Goal: Task Accomplishment & Management: Use online tool/utility

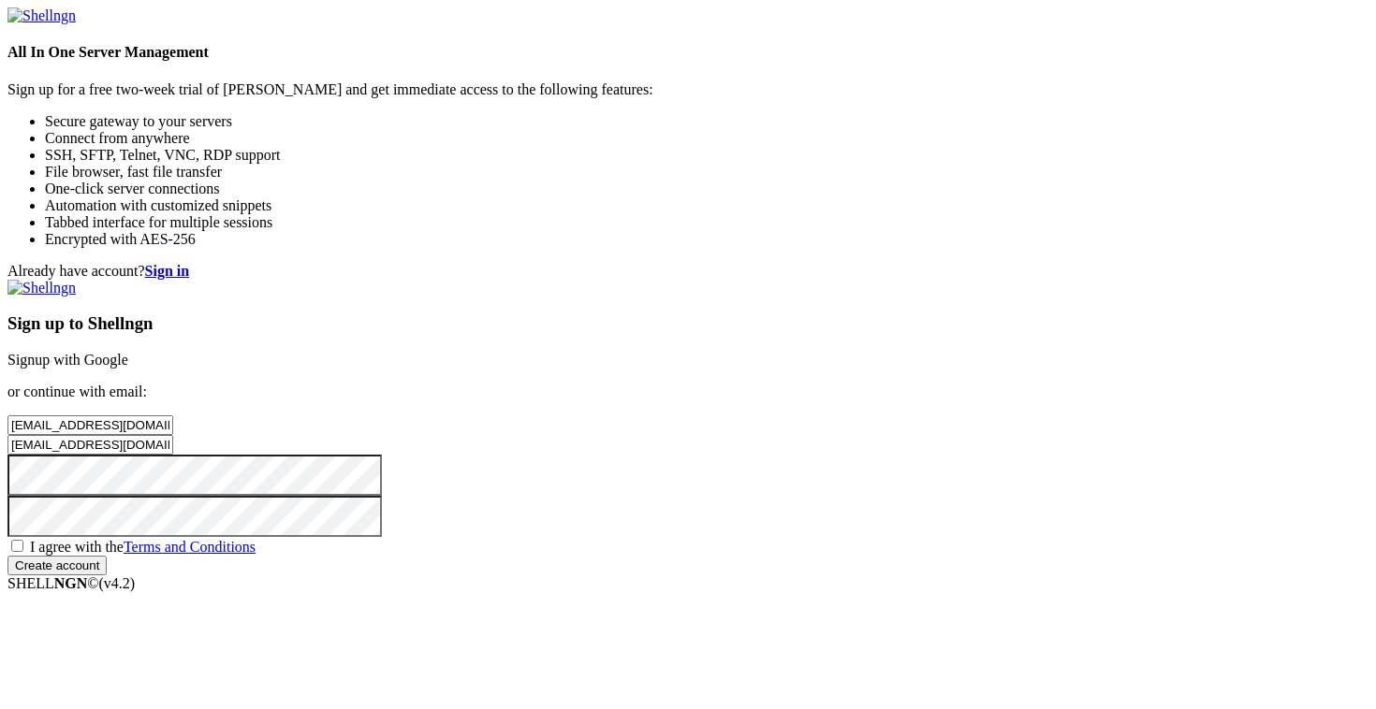
type input "[EMAIL_ADDRESS][DOMAIN_NAME]"
click at [173, 435] on input "[EMAIL_ADDRESS][DOMAIN_NAME]" at bounding box center [90, 445] width 166 height 20
click at [173, 435] on input "email" at bounding box center [90, 445] width 166 height 20
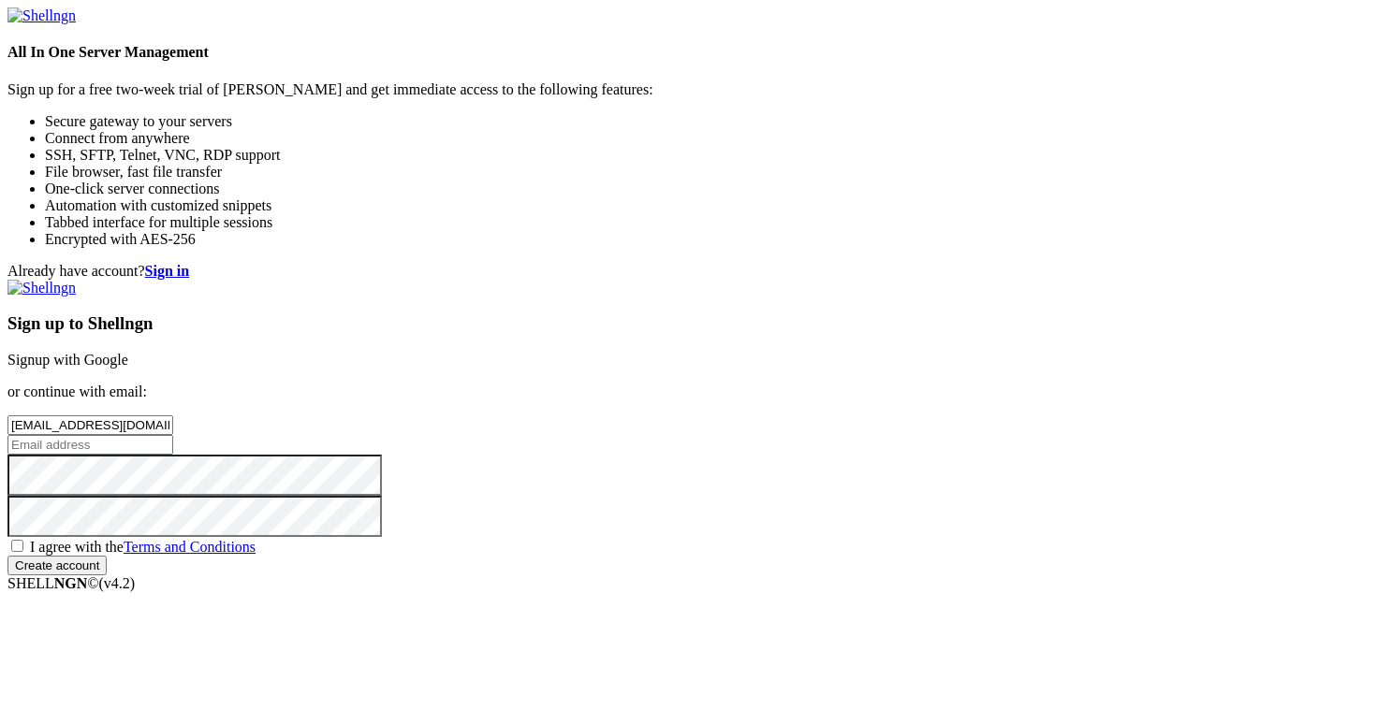
paste input "[EMAIL_ADDRESS][DOMAIN_NAME]"
type input "[EMAIL_ADDRESS][DOMAIN_NAME]"
click at [173, 415] on input "[EMAIL_ADDRESS][DOMAIN_NAME]" at bounding box center [90, 425] width 166 height 20
drag, startPoint x: 742, startPoint y: 377, endPoint x: 543, endPoint y: 443, distance: 209.8
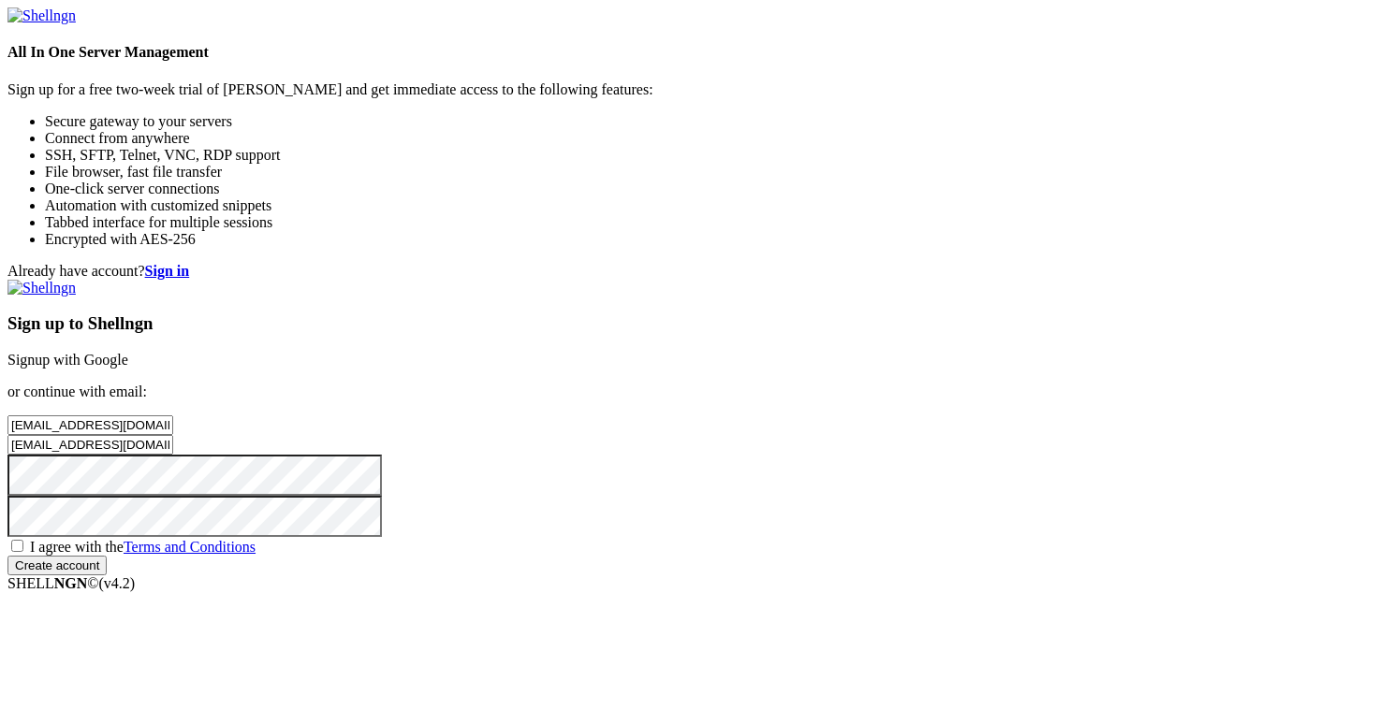
click at [543, 443] on div "Already have account? Sign in Sign up to Shellngn Signup with Google or continu…" at bounding box center [687, 419] width 1361 height 313
click at [7, 556] on input "Create account" at bounding box center [56, 566] width 99 height 20
click at [255, 539] on span "I agree with the Terms and Conditions" at bounding box center [143, 547] width 226 height 16
click at [23, 540] on input "I agree with the Terms and Conditions" at bounding box center [17, 546] width 12 height 12
checkbox input "true"
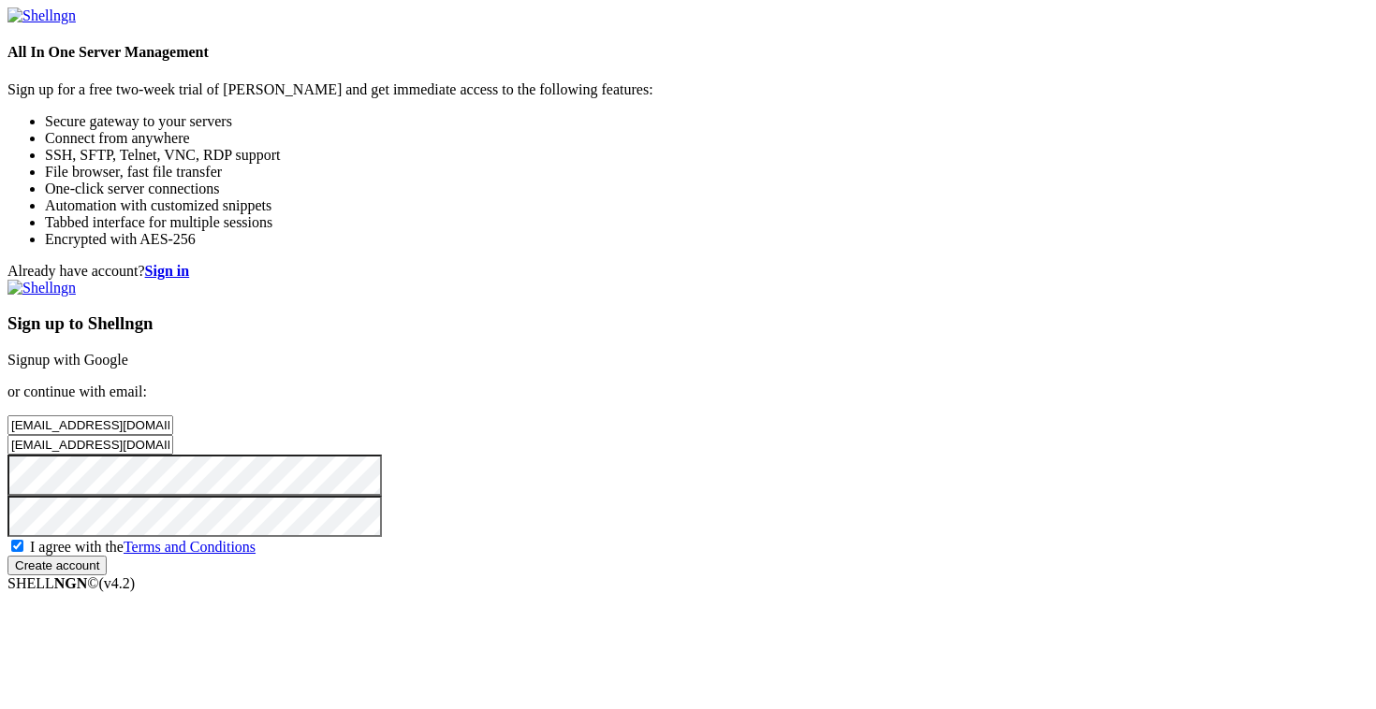
click at [831, 575] on div "Sign up to Shellngn Signup with Google or continue with email: [EMAIL_ADDRESS][…" at bounding box center [687, 428] width 1361 height 296
click at [107, 575] on input "Create account" at bounding box center [56, 566] width 99 height 20
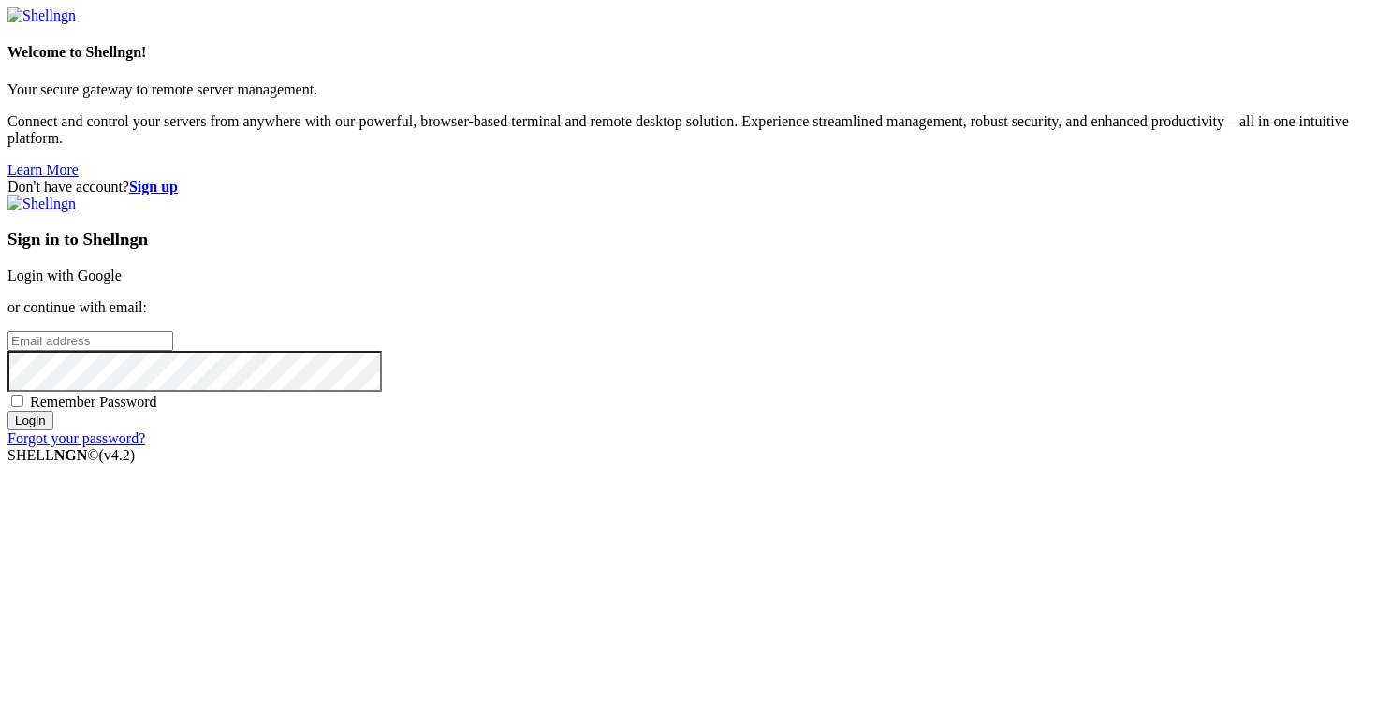
type input "[EMAIL_ADDRESS][DOMAIN_NAME]"
click at [157, 410] on span "Remember Password" at bounding box center [93, 402] width 127 height 16
click at [23, 407] on input "Remember Password" at bounding box center [17, 401] width 12 height 12
checkbox input "true"
click at [173, 344] on input "[EMAIL_ADDRESS][DOMAIN_NAME]" at bounding box center [90, 341] width 166 height 20
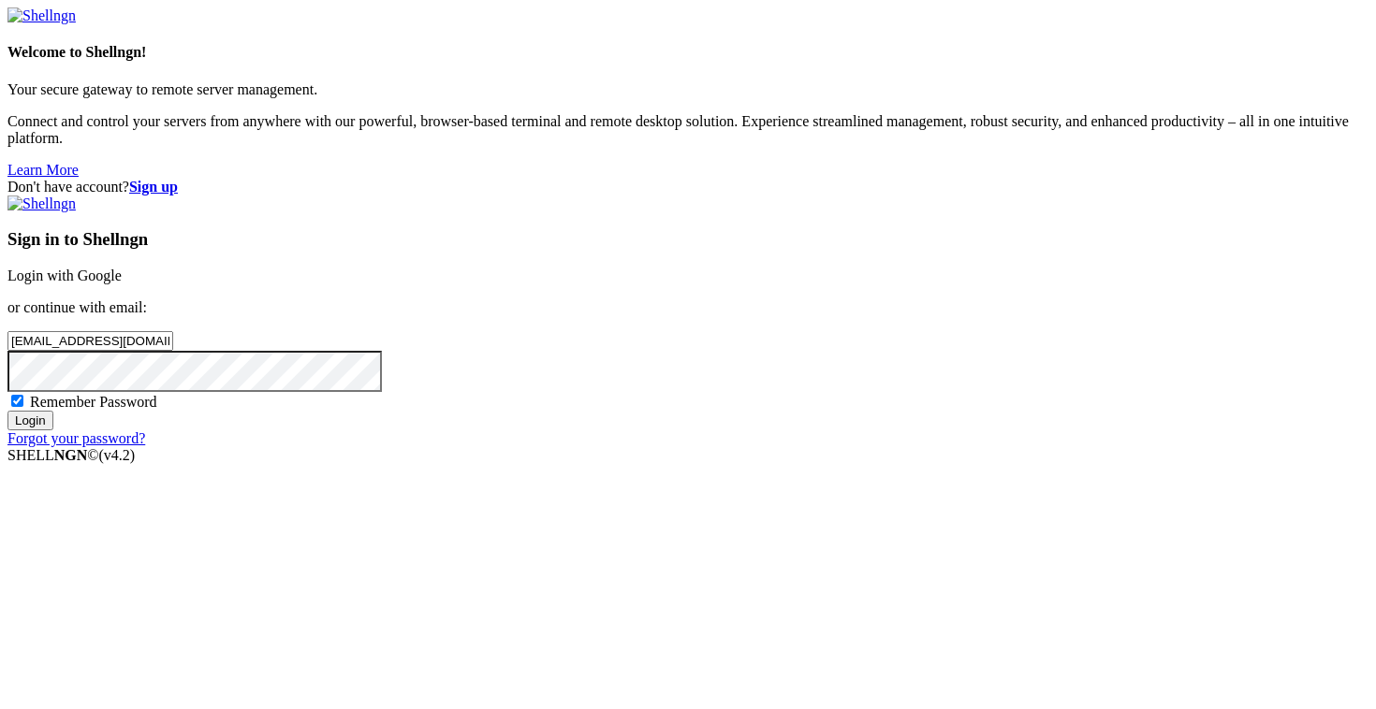
click at [173, 344] on input "[EMAIL_ADDRESS][DOMAIN_NAME]" at bounding box center [90, 341] width 166 height 20
paste input "nifyfa2330"
type input "[EMAIL_ADDRESS][DOMAIN_NAME]"
click at [173, 339] on input "[EMAIL_ADDRESS][DOMAIN_NAME]" at bounding box center [90, 341] width 166 height 20
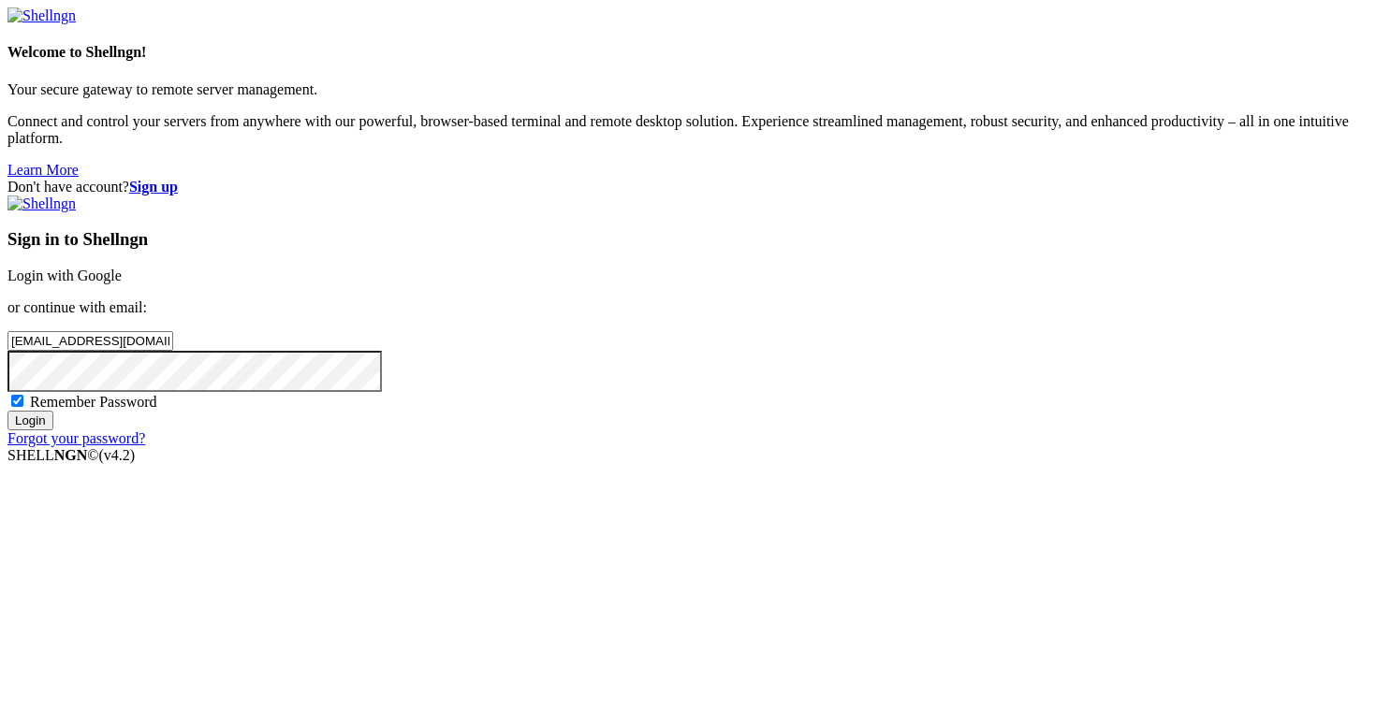
click at [173, 339] on input "[EMAIL_ADDRESS][DOMAIN_NAME]" at bounding box center [90, 341] width 166 height 20
click at [7, 411] on input "Login" at bounding box center [30, 421] width 46 height 20
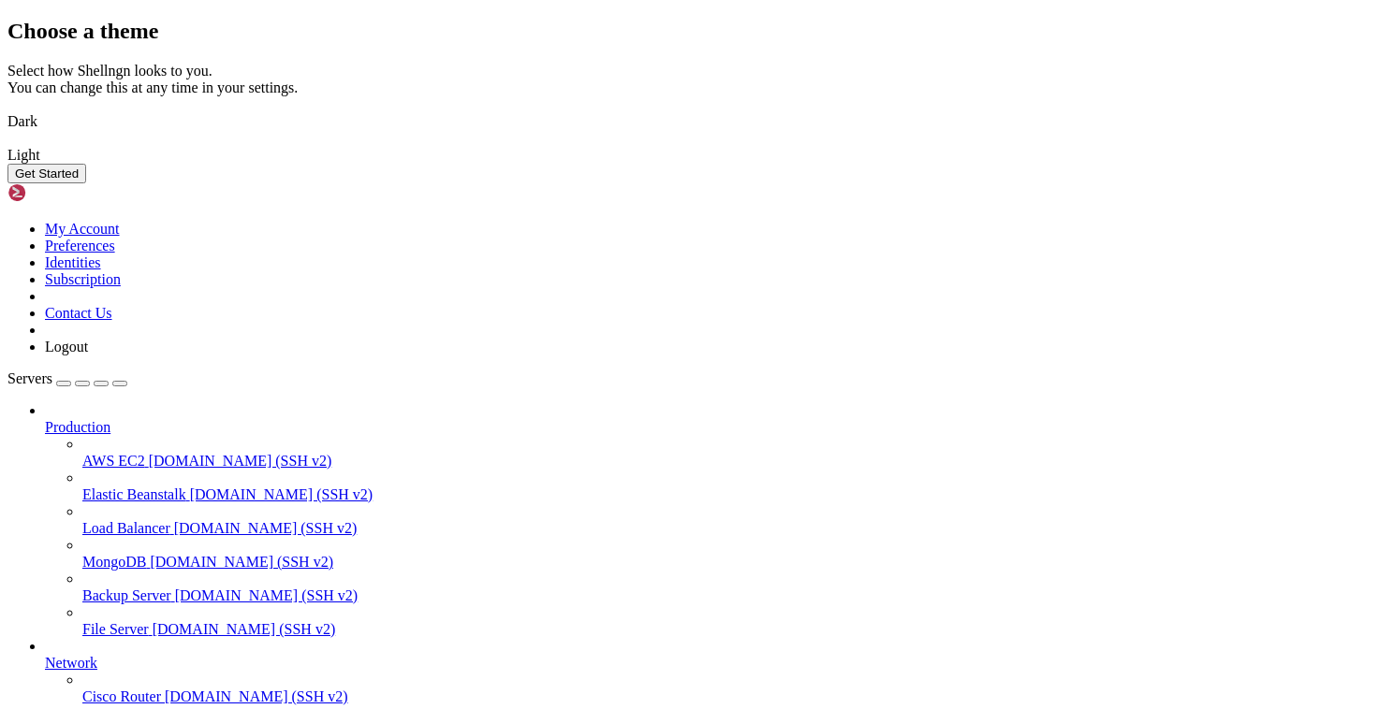
click at [7, 109] on img at bounding box center [7, 109] width 0 height 0
click at [86, 183] on button "Get Started" at bounding box center [46, 174] width 79 height 20
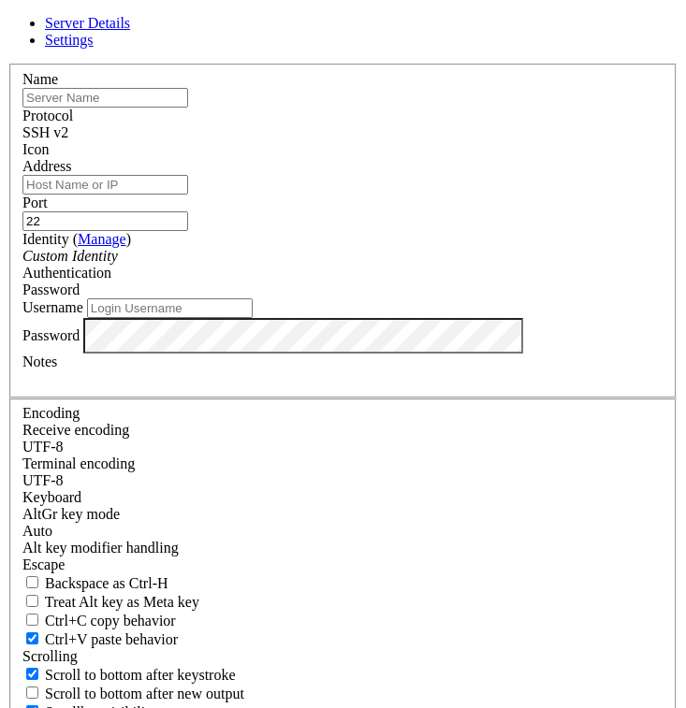
click at [188, 108] on input "text" at bounding box center [105, 98] width 166 height 20
type input "1"
click at [188, 195] on input "Address" at bounding box center [105, 185] width 166 height 20
paste input "207.246.120.129"
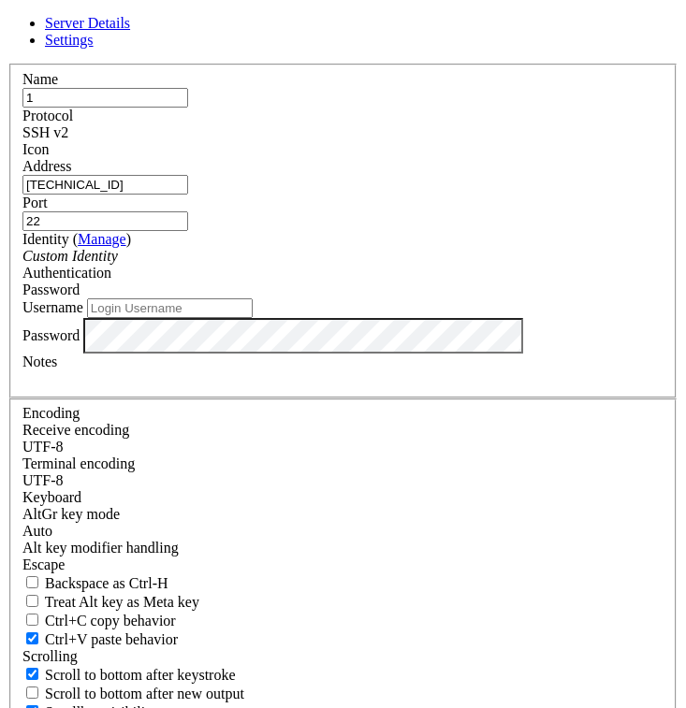
type input "207.246.120.129"
click at [253, 318] on input "Username" at bounding box center [170, 309] width 166 height 20
type input "root"
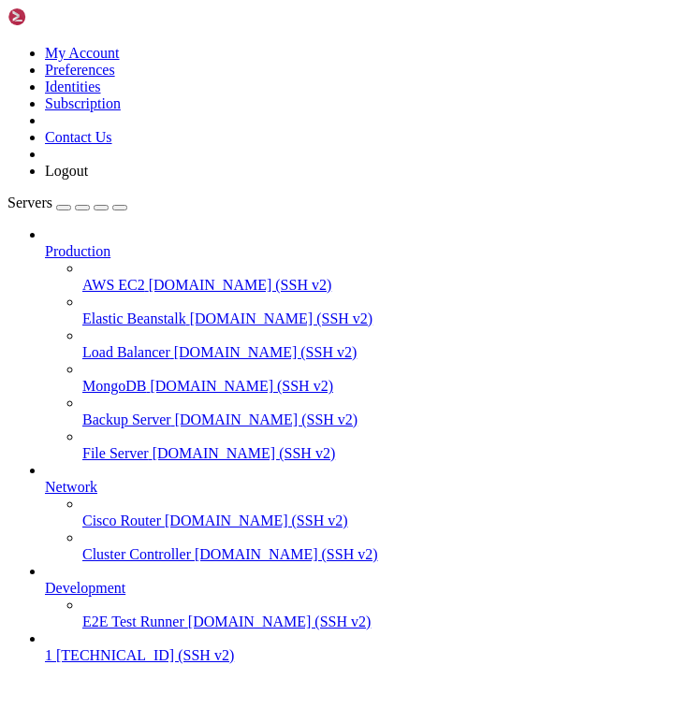
scroll to position [47, 0]
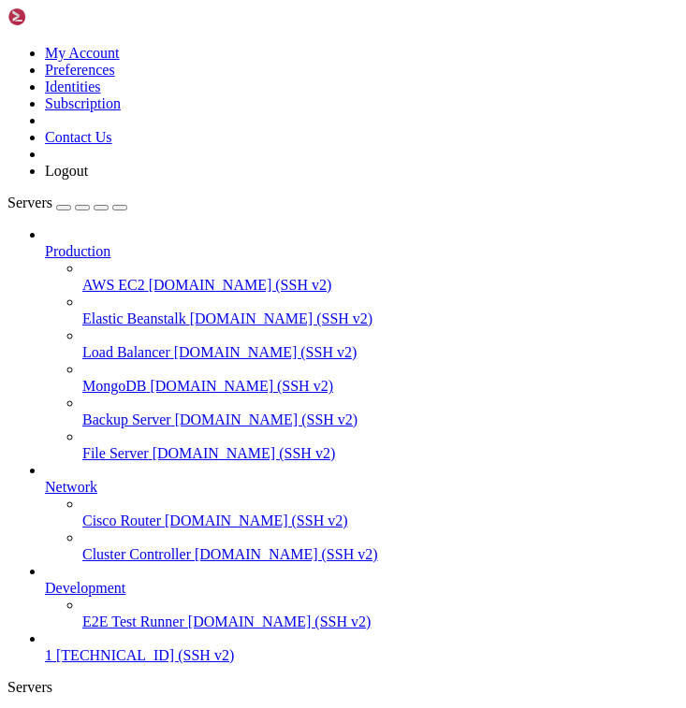
scroll to position [3977, 0]
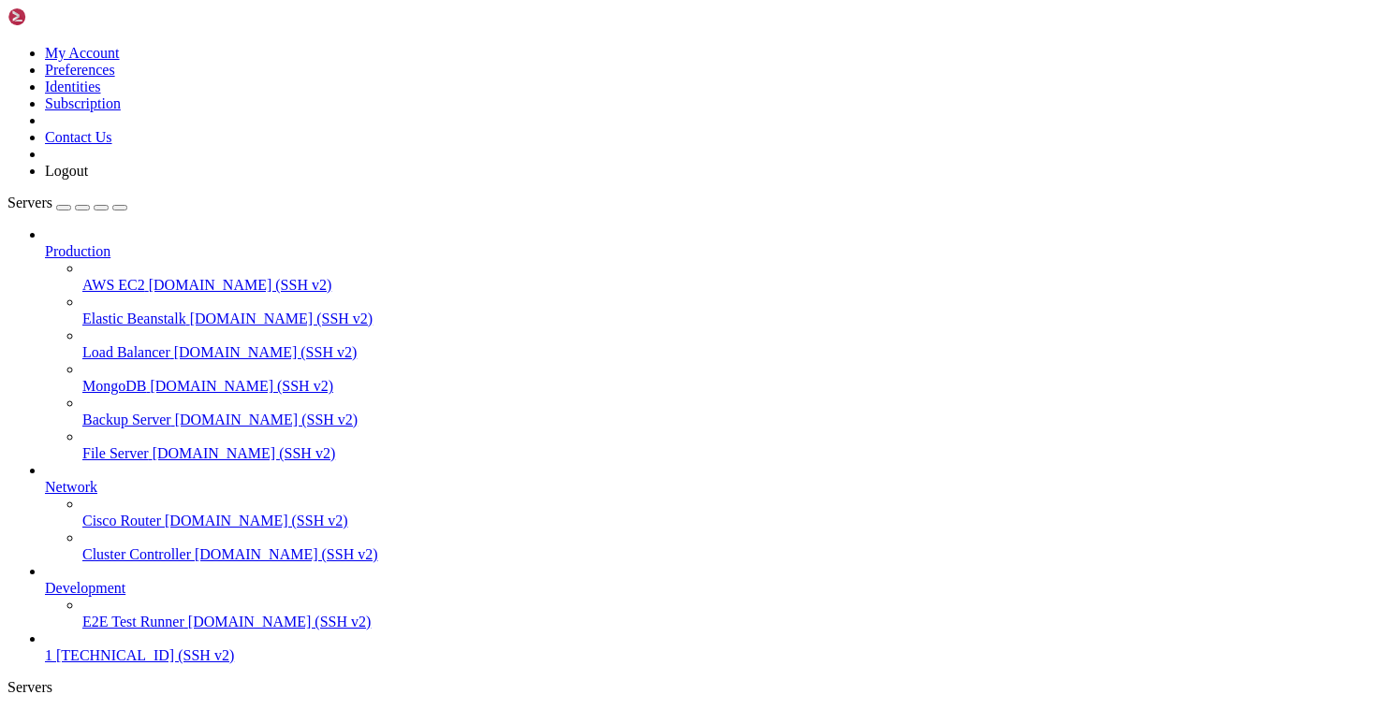
scroll to position [4995, 0]
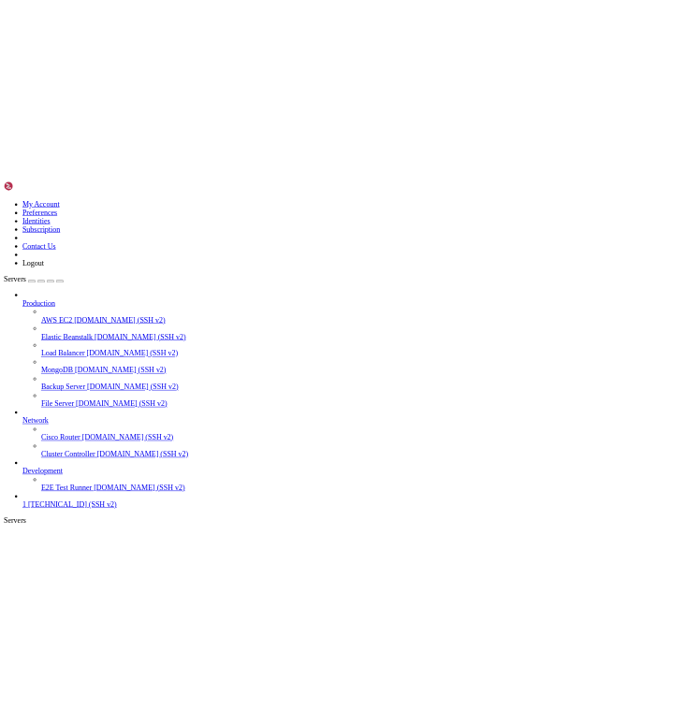
scroll to position [8479, 0]
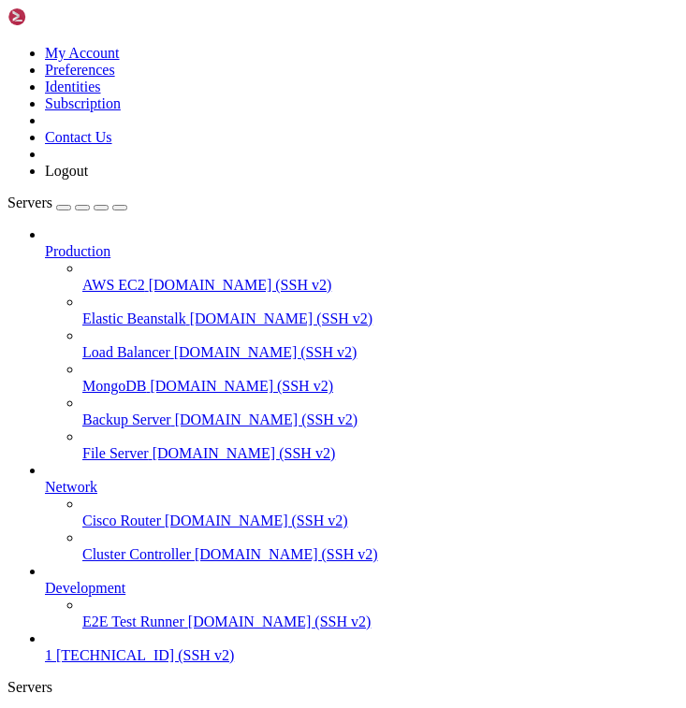
scroll to position [22255, 0]
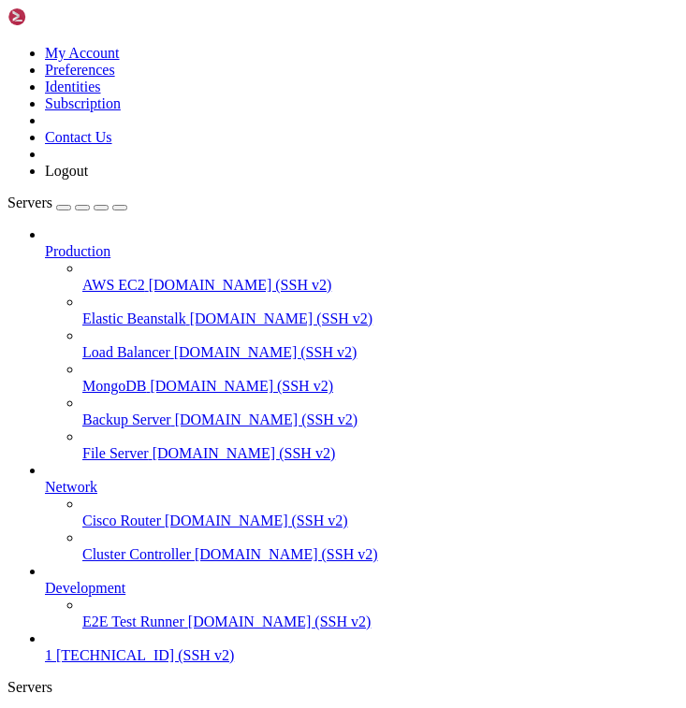
scroll to position [23909, 0]
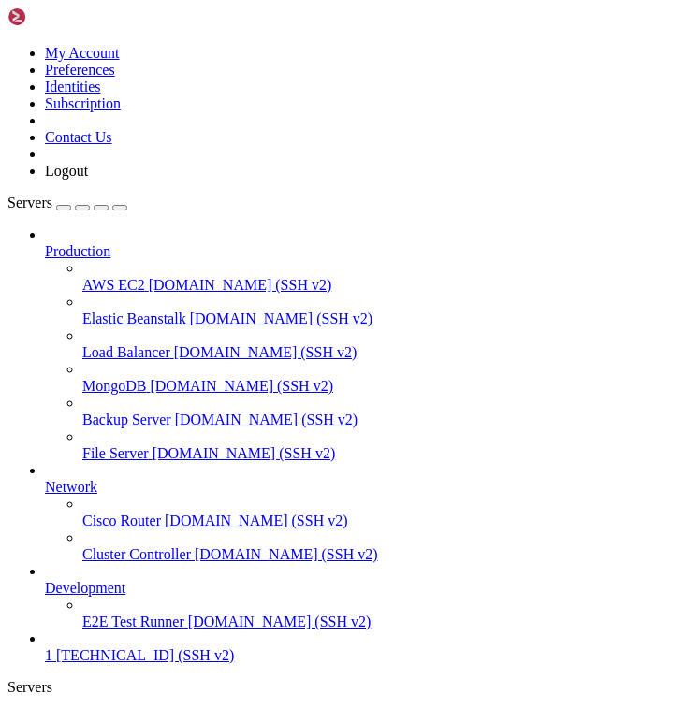
scroll to position [24211, 0]
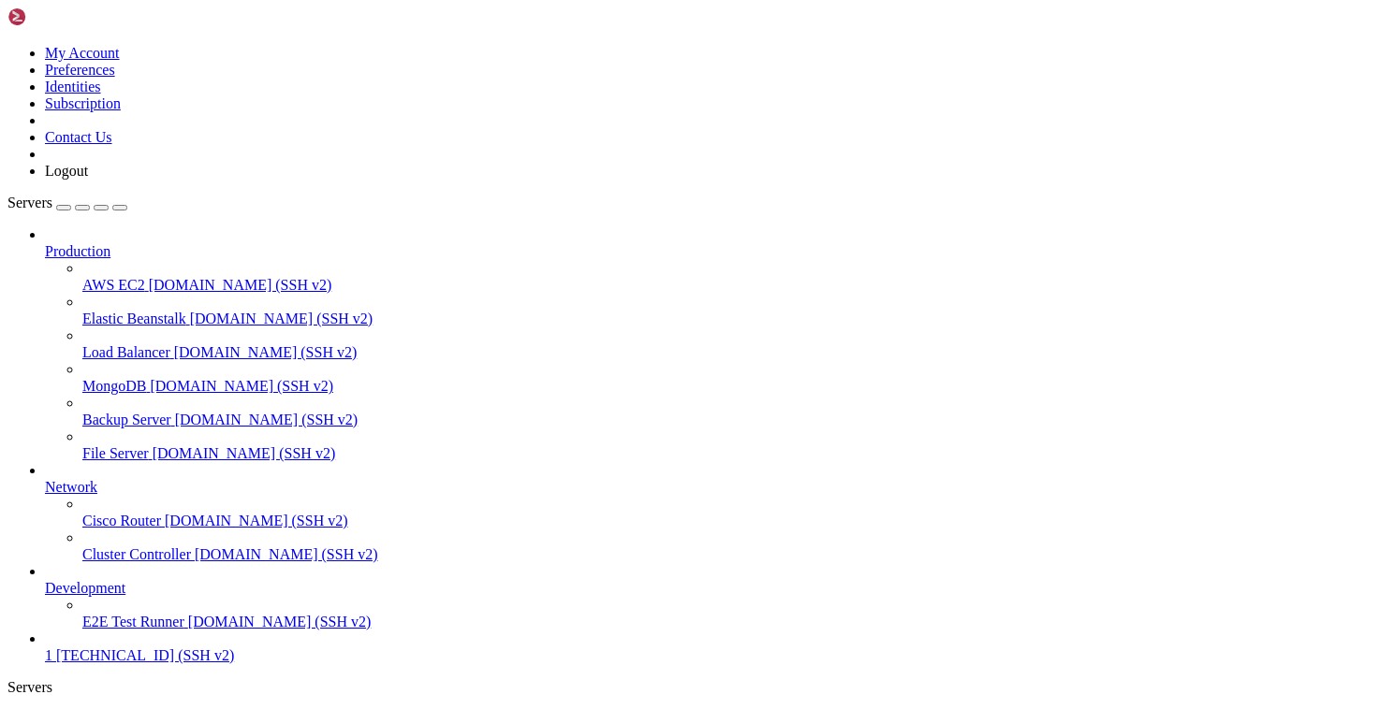
scroll to position [25086, 0]
